Goal: Use online tool/utility: Utilize a website feature to perform a specific function

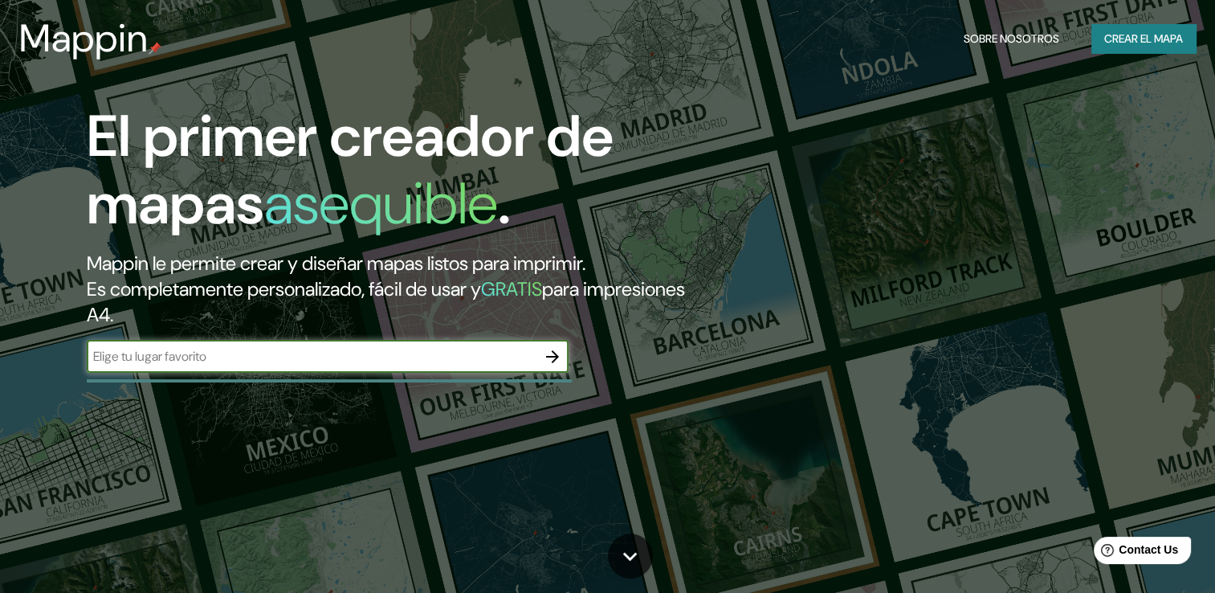
click at [504, 354] on input "text" at bounding box center [312, 356] width 450 height 18
type input "r"
type input "tecate"
click at [1123, 40] on font "Crear el mapa" at bounding box center [1143, 39] width 79 height 20
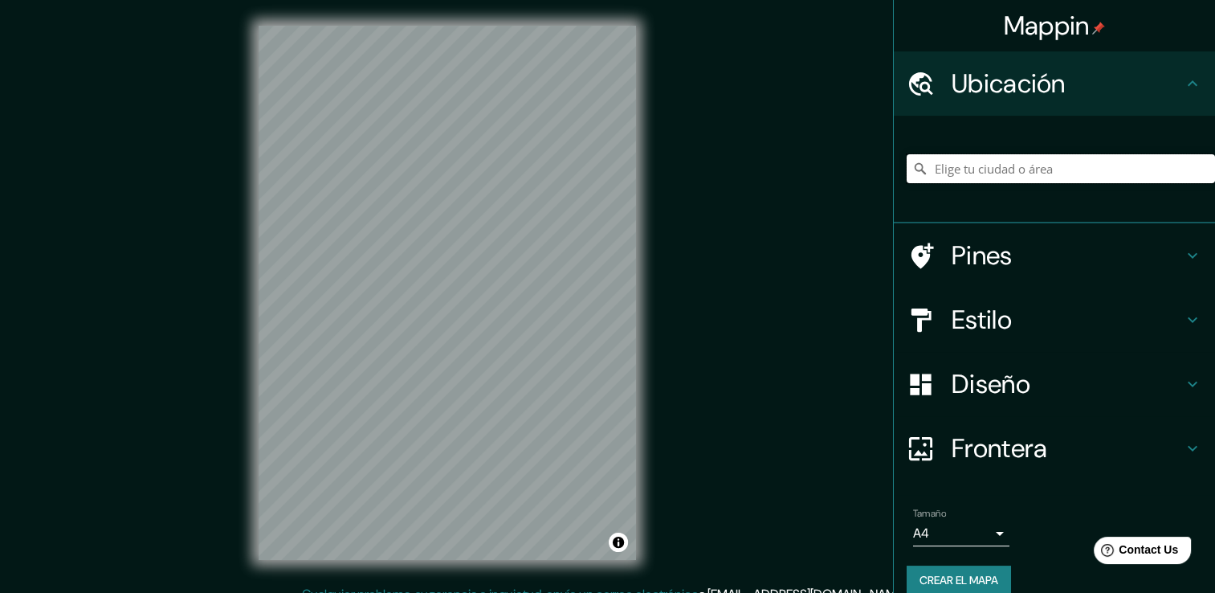
click at [988, 175] on input "Elige tu ciudad o área" at bounding box center [1060, 168] width 308 height 29
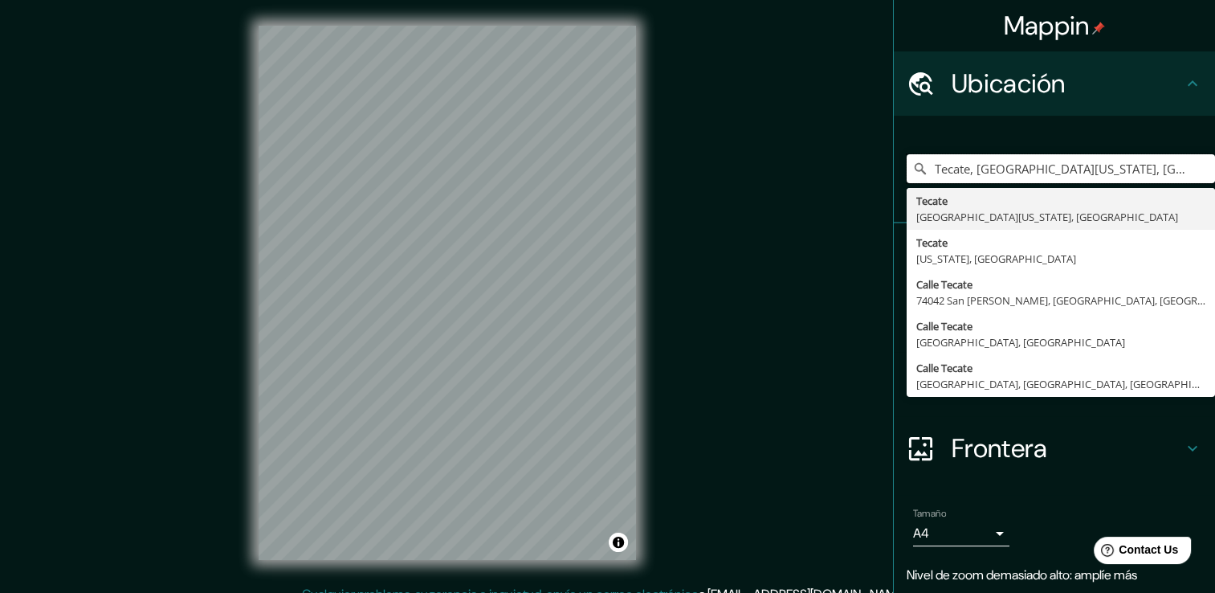
drag, startPoint x: 1118, startPoint y: 173, endPoint x: 882, endPoint y: 172, distance: 236.1
click at [894, 172] on div "[GEOGRAPHIC_DATA], [GEOGRAPHIC_DATA][US_STATE], [GEOGRAPHIC_DATA] [GEOGRAPHIC_D…" at bounding box center [1054, 170] width 321 height 108
paste input "Lomitas del Cuchuma 21447 Tecate, [GEOGRAPHIC_DATA][US_STATE]"
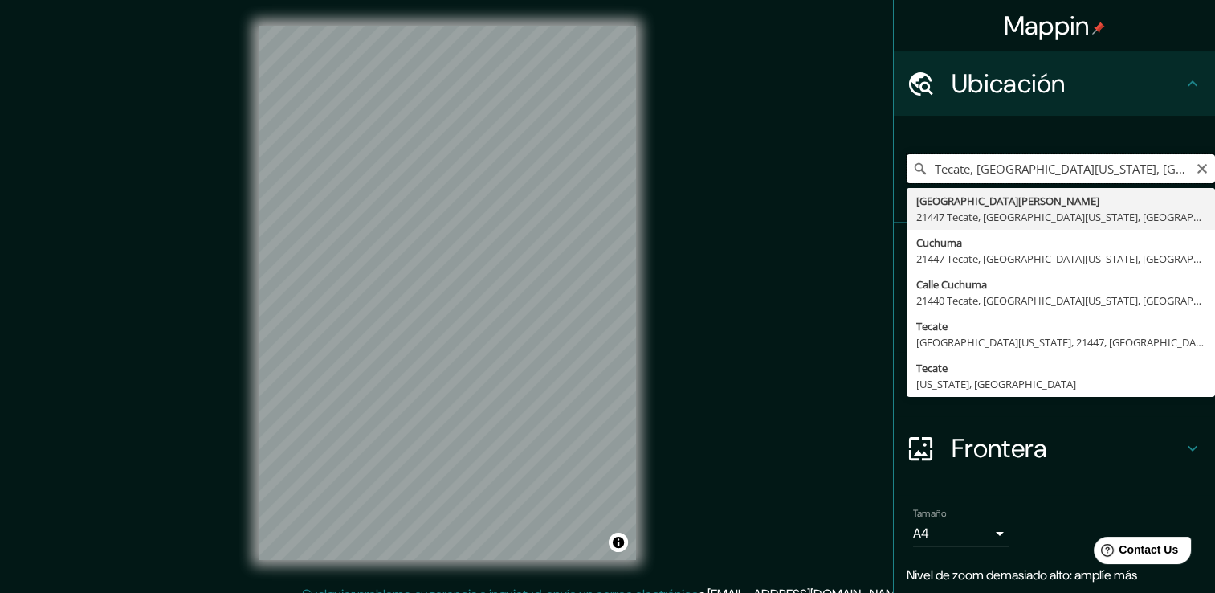
click at [1135, 167] on input "Tecate, [GEOGRAPHIC_DATA][US_STATE], [GEOGRAPHIC_DATA]" at bounding box center [1060, 168] width 308 height 29
drag, startPoint x: 1135, startPoint y: 167, endPoint x: 1095, endPoint y: 167, distance: 40.1
click at [1095, 167] on input "Tecate, [GEOGRAPHIC_DATA][US_STATE], [GEOGRAPHIC_DATA]" at bounding box center [1060, 168] width 308 height 29
type input "[GEOGRAPHIC_DATA][PERSON_NAME], [GEOGRAPHIC_DATA], [GEOGRAPHIC_DATA][US_STATE],…"
